Goal: Task Accomplishment & Management: Use online tool/utility

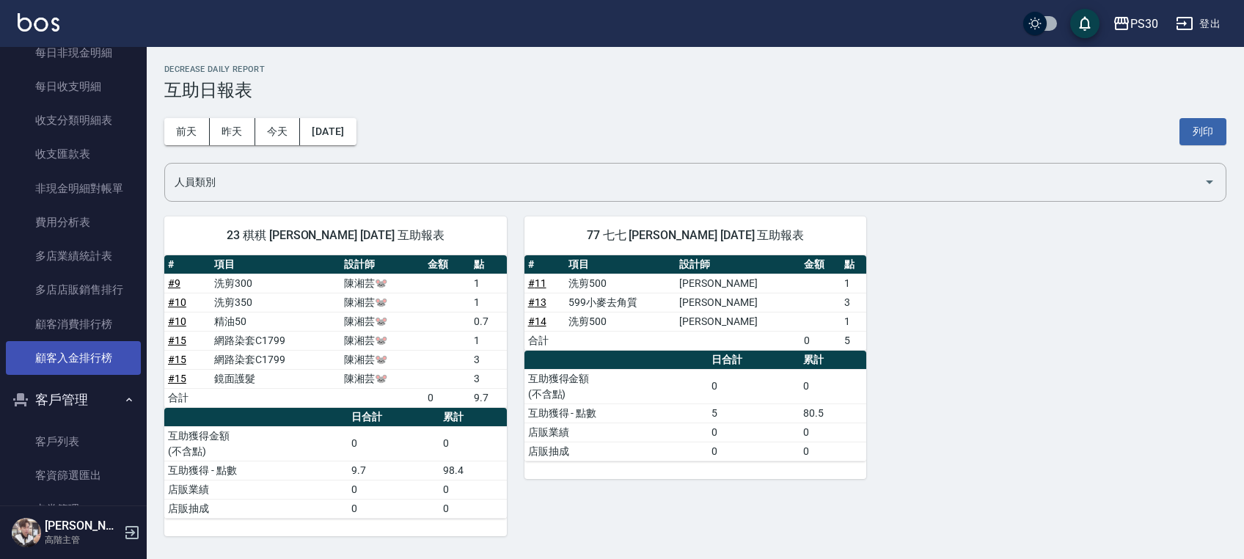
scroll to position [1858, 0]
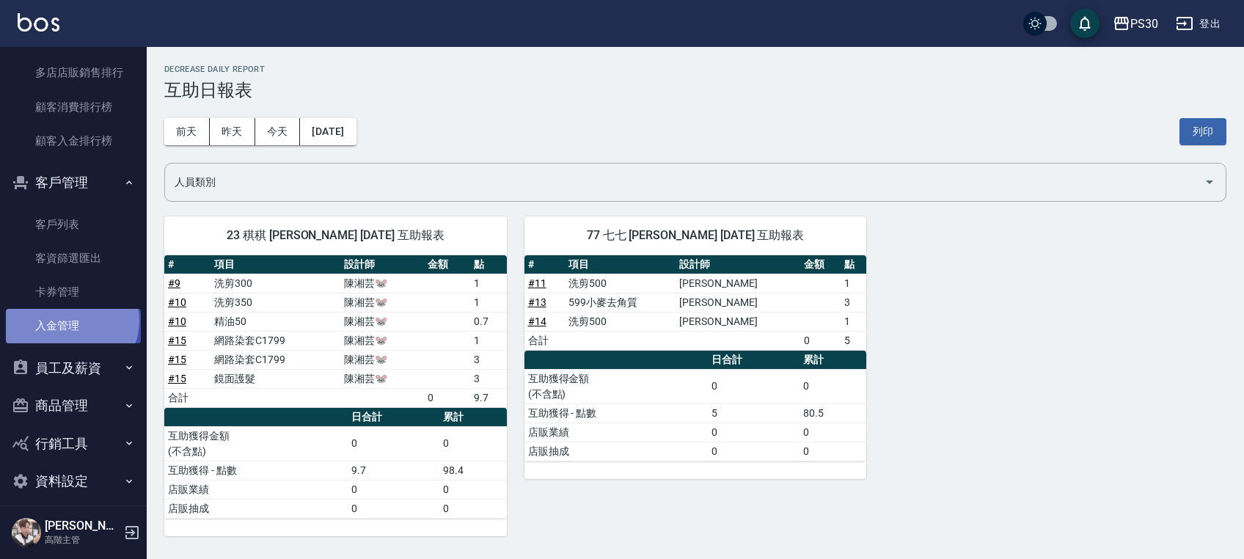
click at [69, 320] on link "入金管理" at bounding box center [73, 326] width 135 height 34
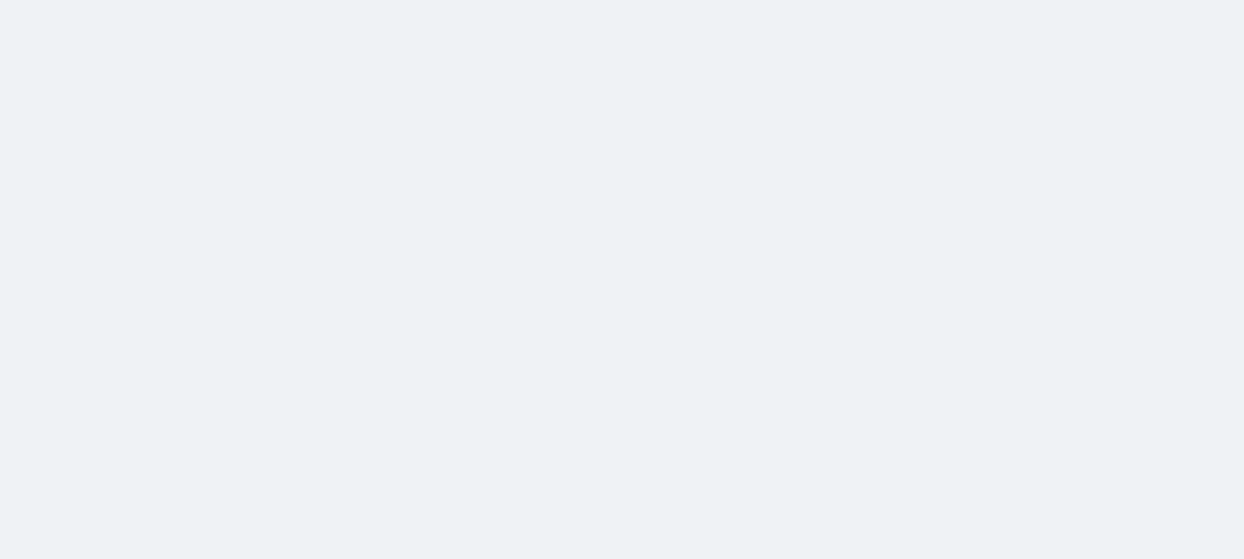
click at [76, 0] on html at bounding box center [622, 0] width 1244 height 0
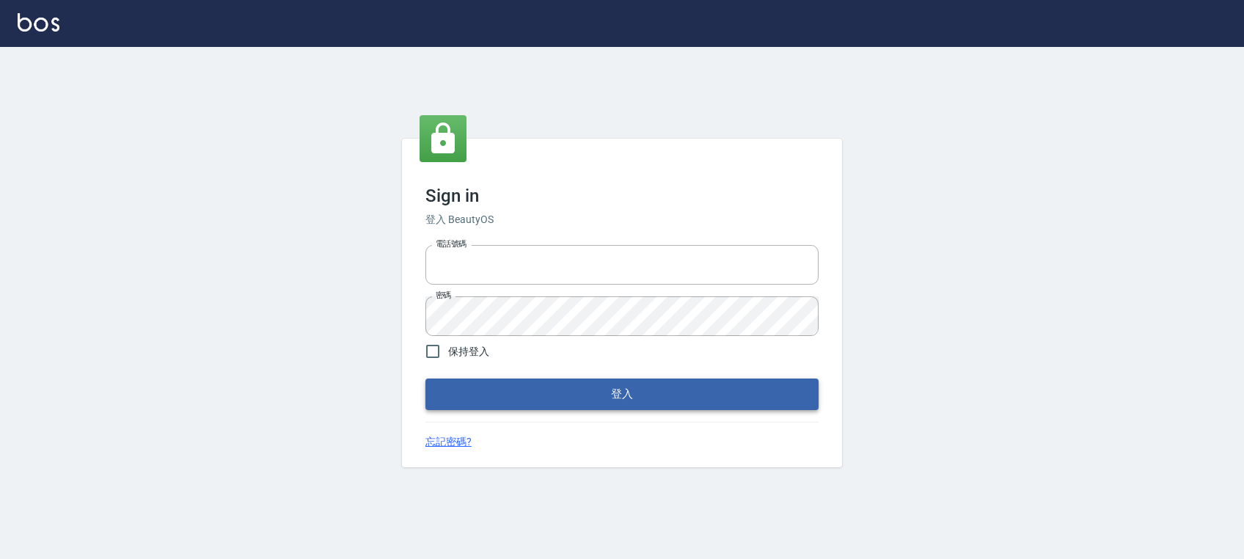
type input "0972392966"
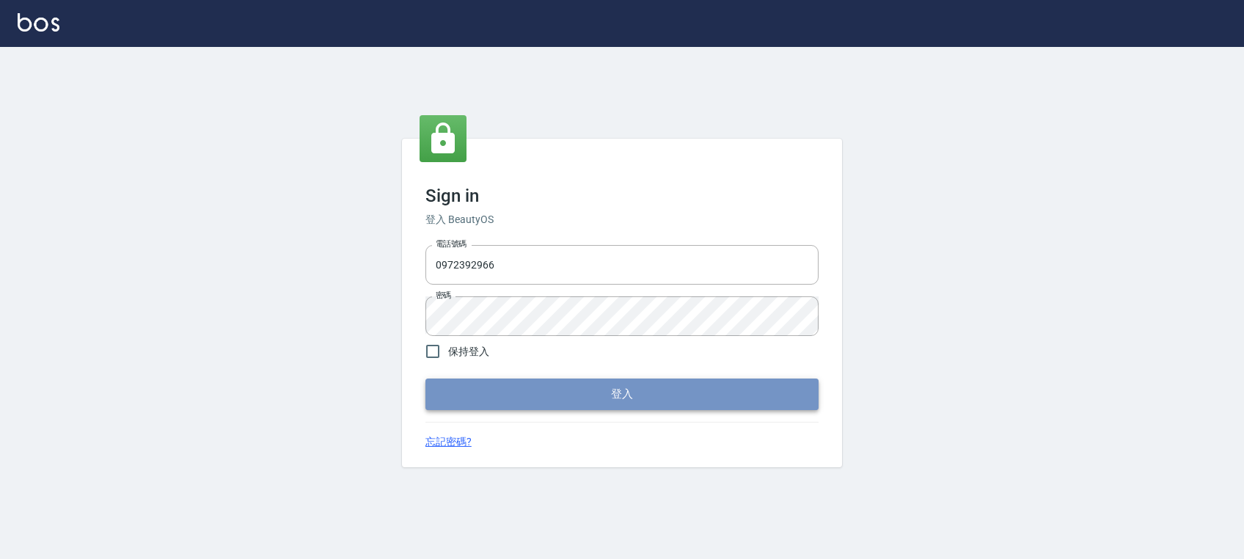
click at [477, 397] on button "登入" at bounding box center [622, 394] width 393 height 31
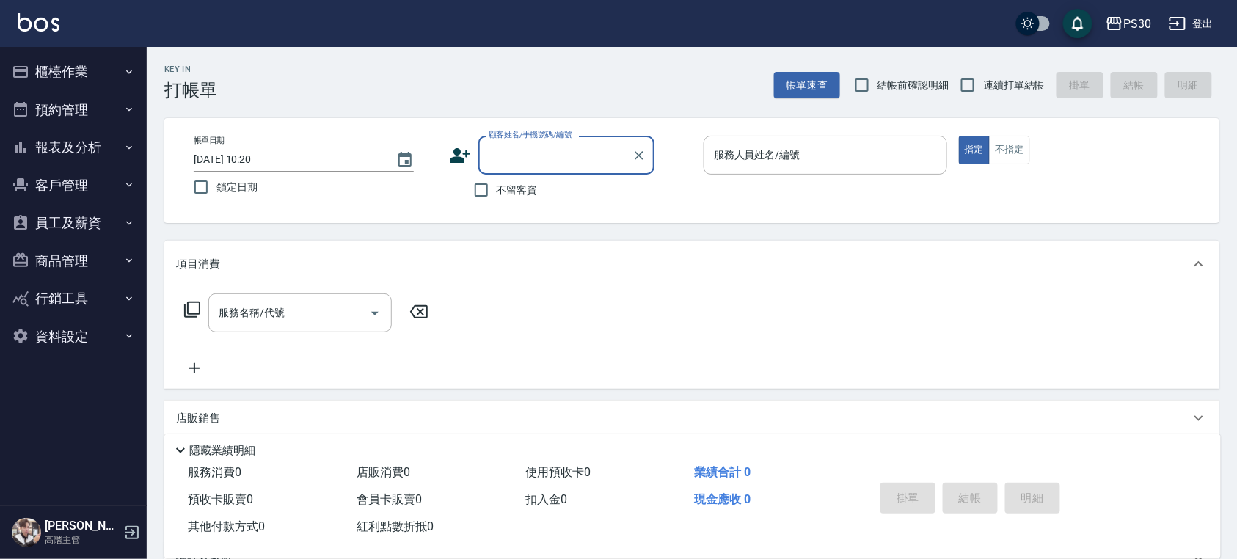
click at [63, 75] on button "櫃檯作業" at bounding box center [73, 72] width 135 height 38
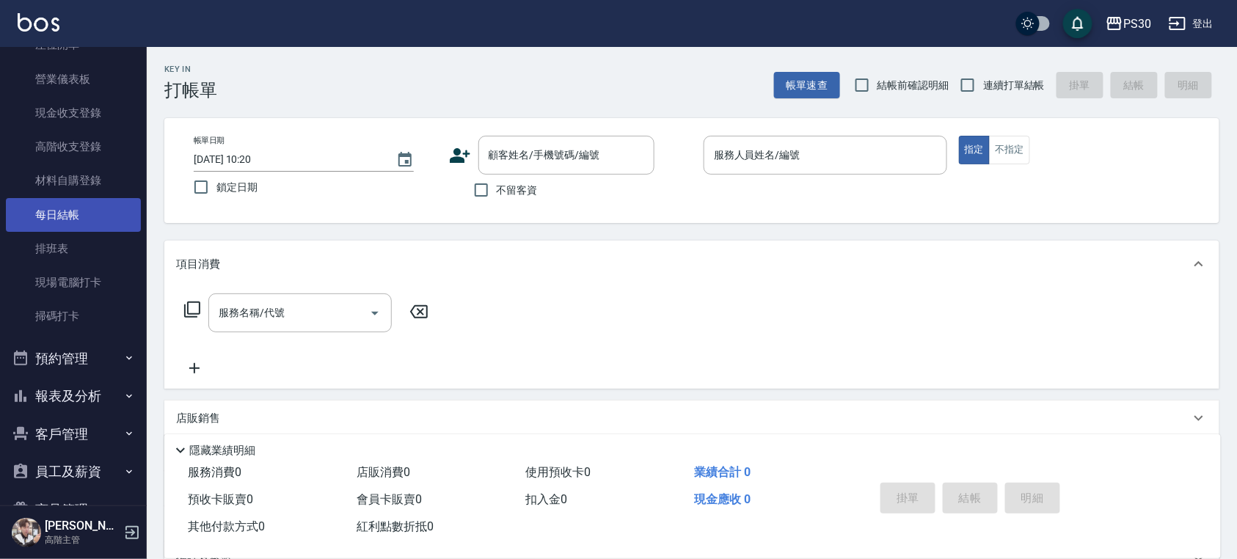
scroll to position [195, 0]
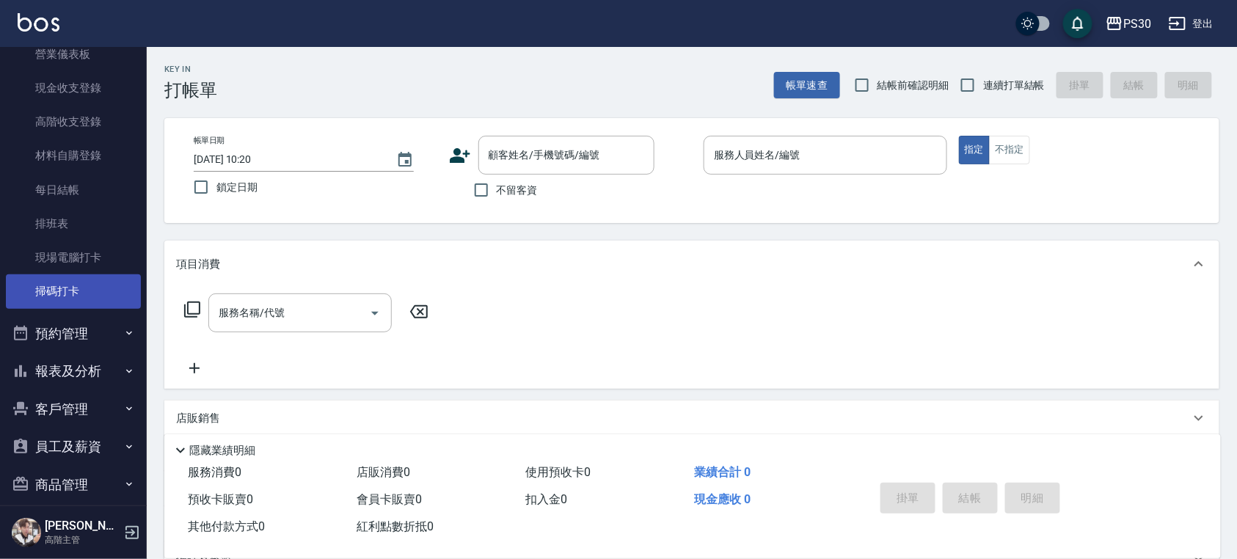
click at [90, 285] on link "掃碼打卡" at bounding box center [73, 291] width 135 height 34
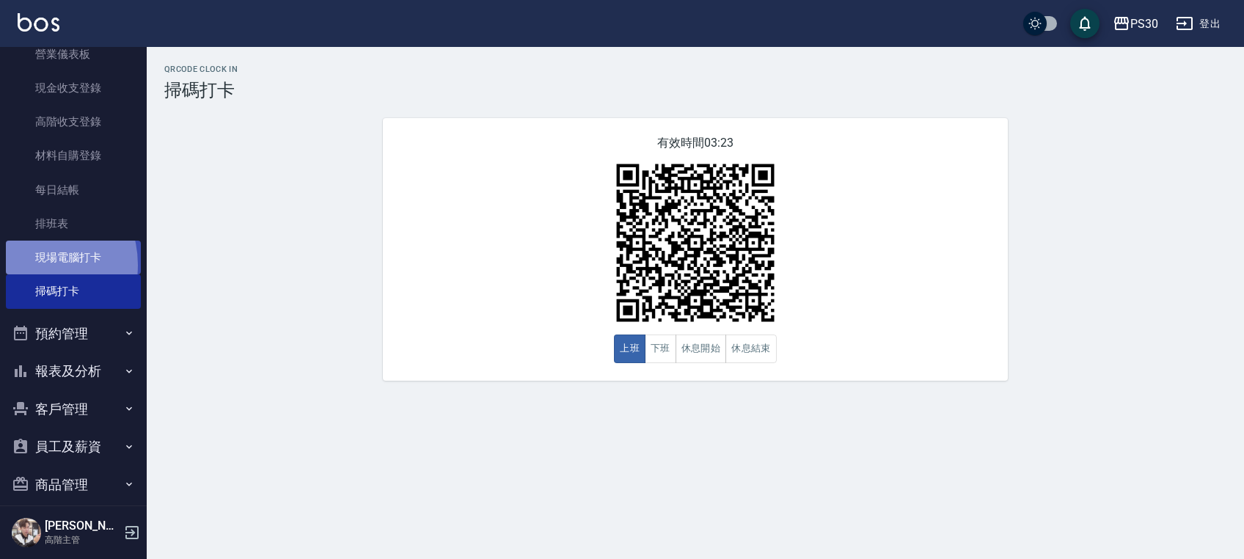
click at [27, 265] on link "現場電腦打卡" at bounding box center [73, 258] width 135 height 34
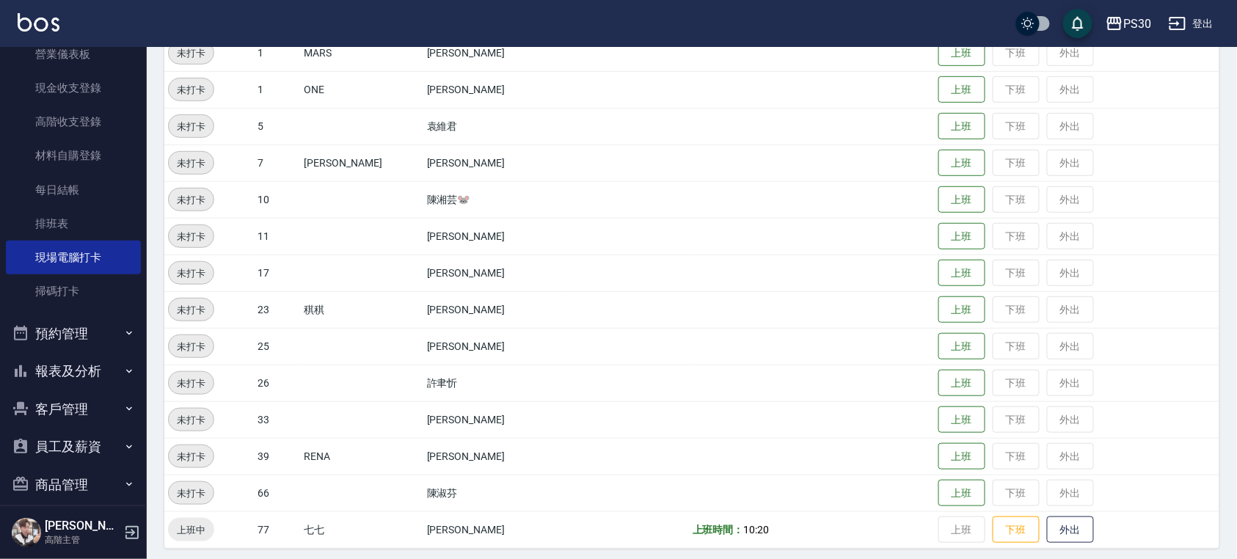
scroll to position [245, 0]
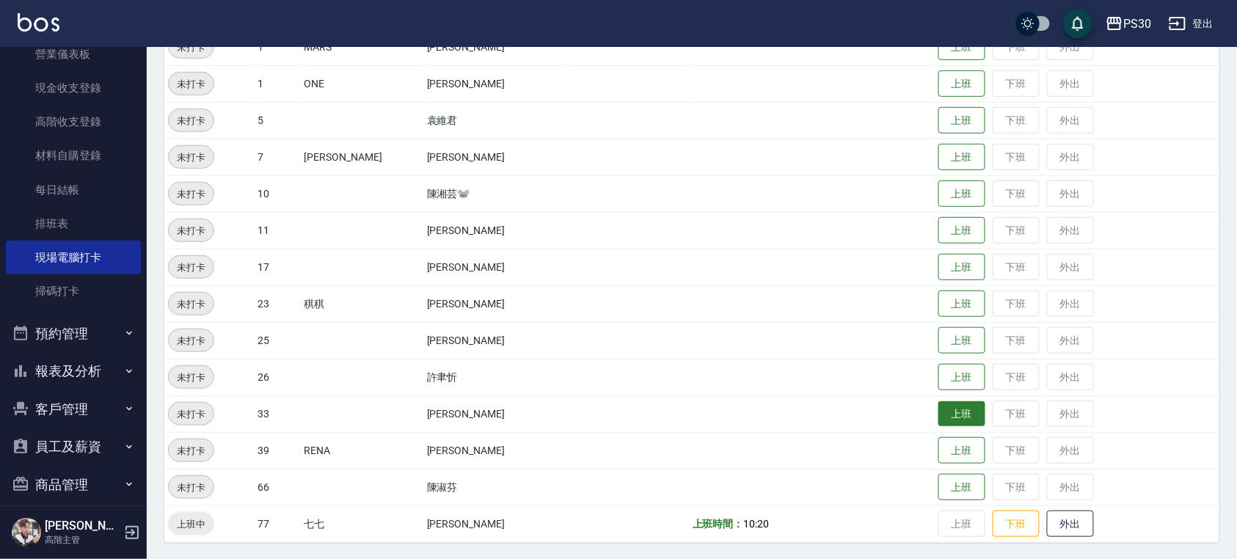
click at [938, 412] on button "上班" at bounding box center [961, 414] width 47 height 26
click at [938, 189] on button "上班" at bounding box center [961, 194] width 47 height 26
